Goal: Transaction & Acquisition: Purchase product/service

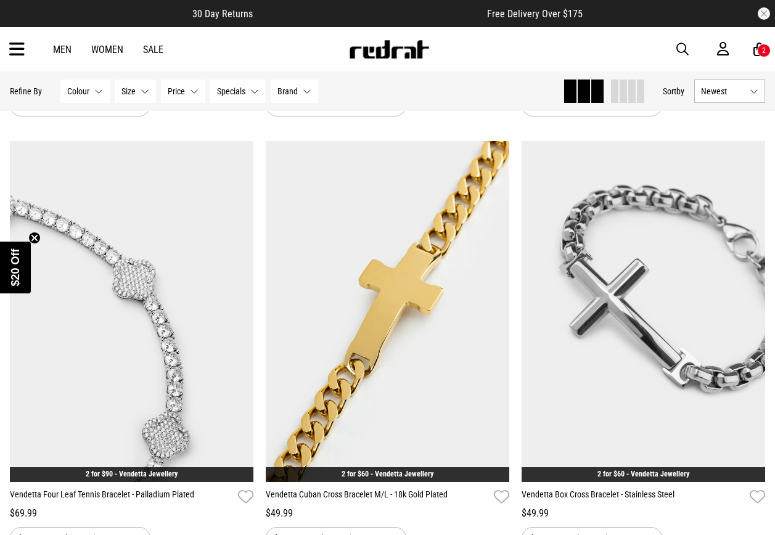
scroll to position [1850, 0]
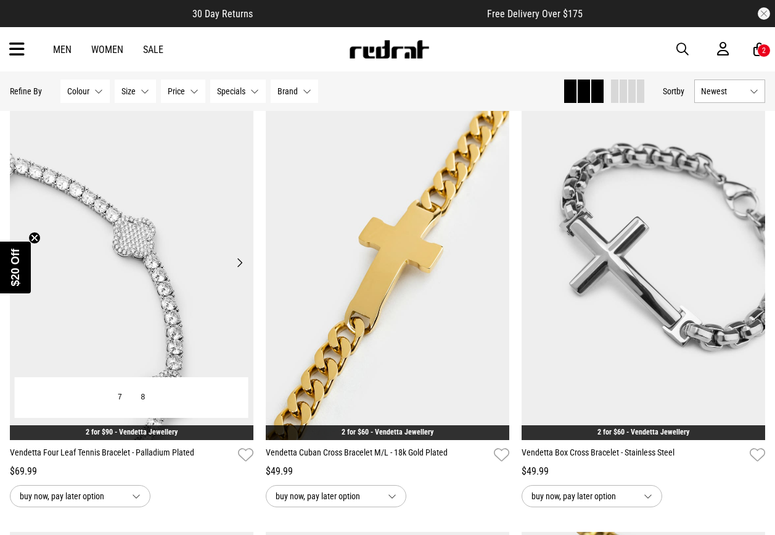
click at [207, 305] on img at bounding box center [132, 269] width 244 height 341
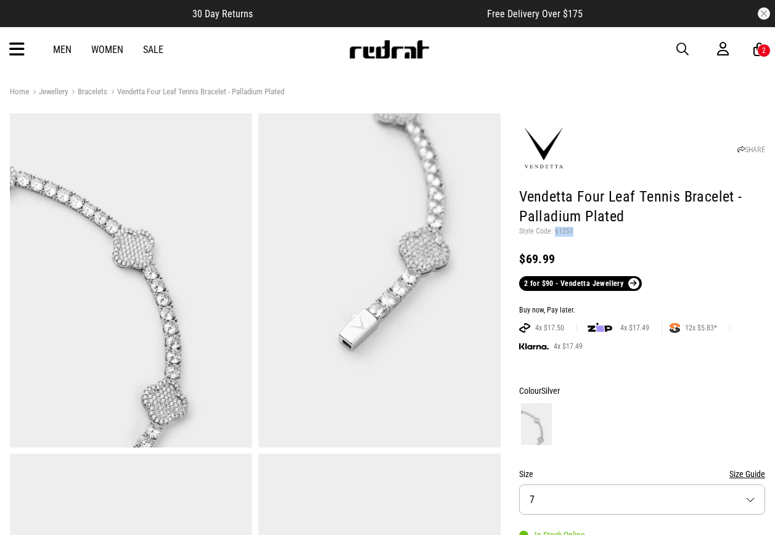
drag, startPoint x: 554, startPoint y: 230, endPoint x: 571, endPoint y: 231, distance: 17.3
click at [571, 231] on p "Style Code: 61251" at bounding box center [642, 232] width 246 height 10
copy p "61251"
